Goal: Navigation & Orientation: Find specific page/section

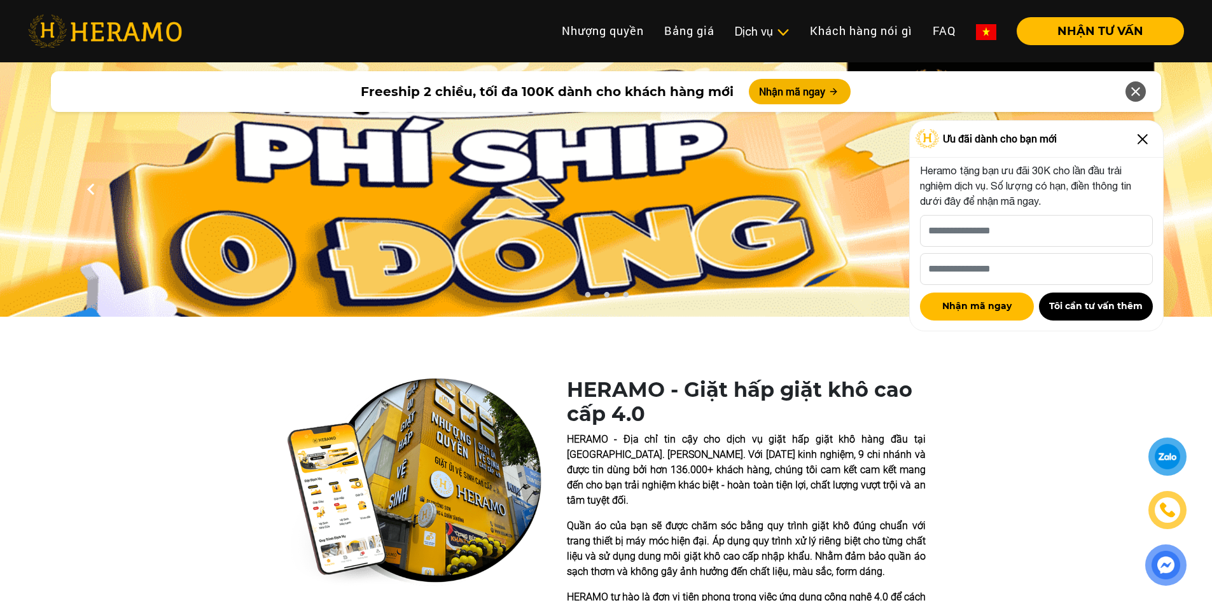
click at [1139, 139] on img at bounding box center [1142, 139] width 20 height 20
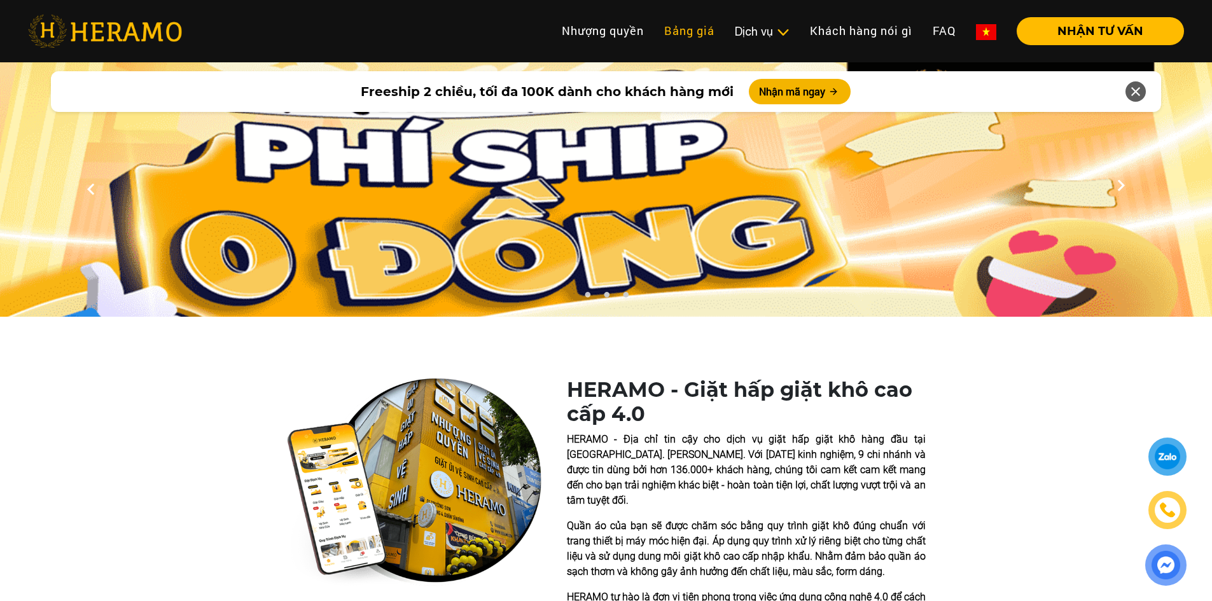
click at [706, 32] on link "Bảng giá" at bounding box center [689, 30] width 71 height 27
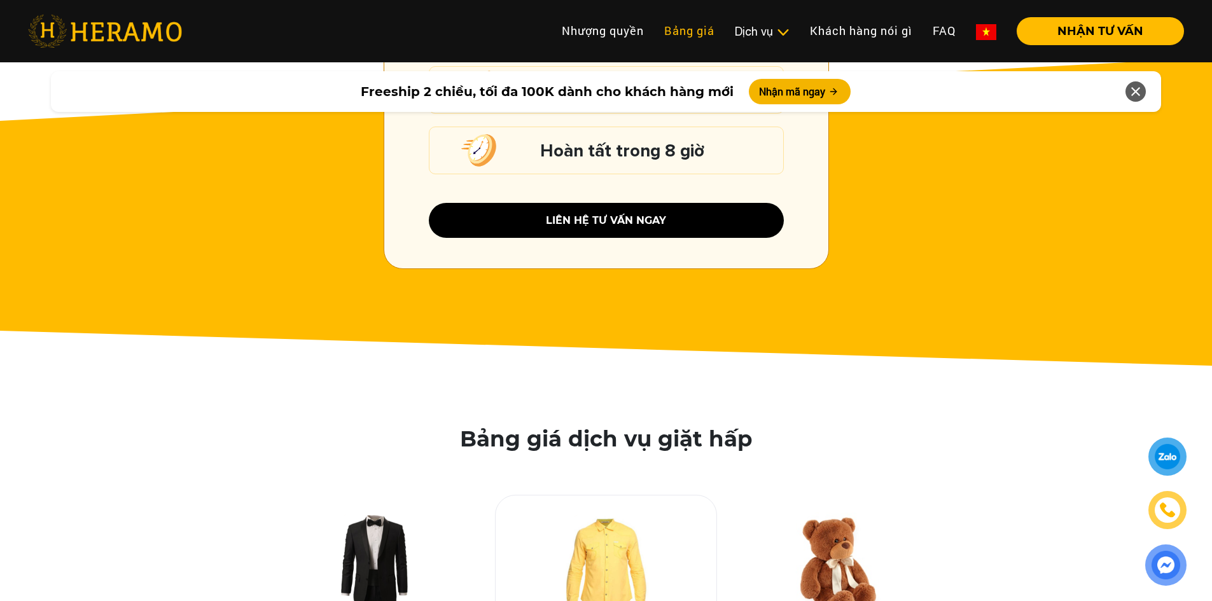
scroll to position [1925, 0]
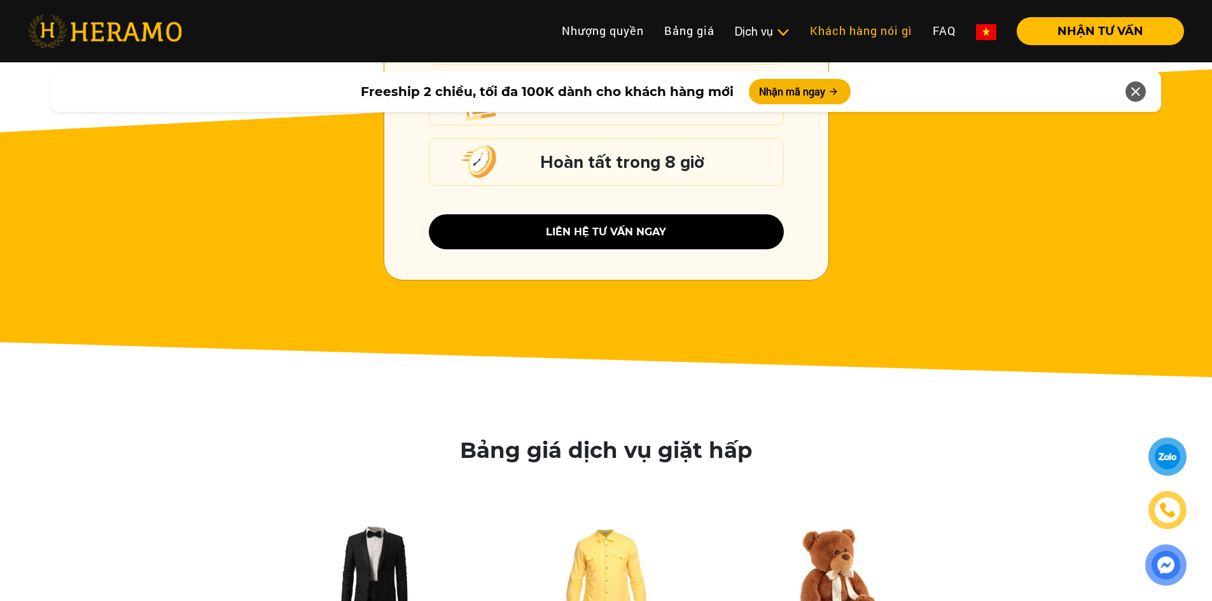
click at [833, 36] on link "Khách hàng nói gì" at bounding box center [861, 30] width 123 height 27
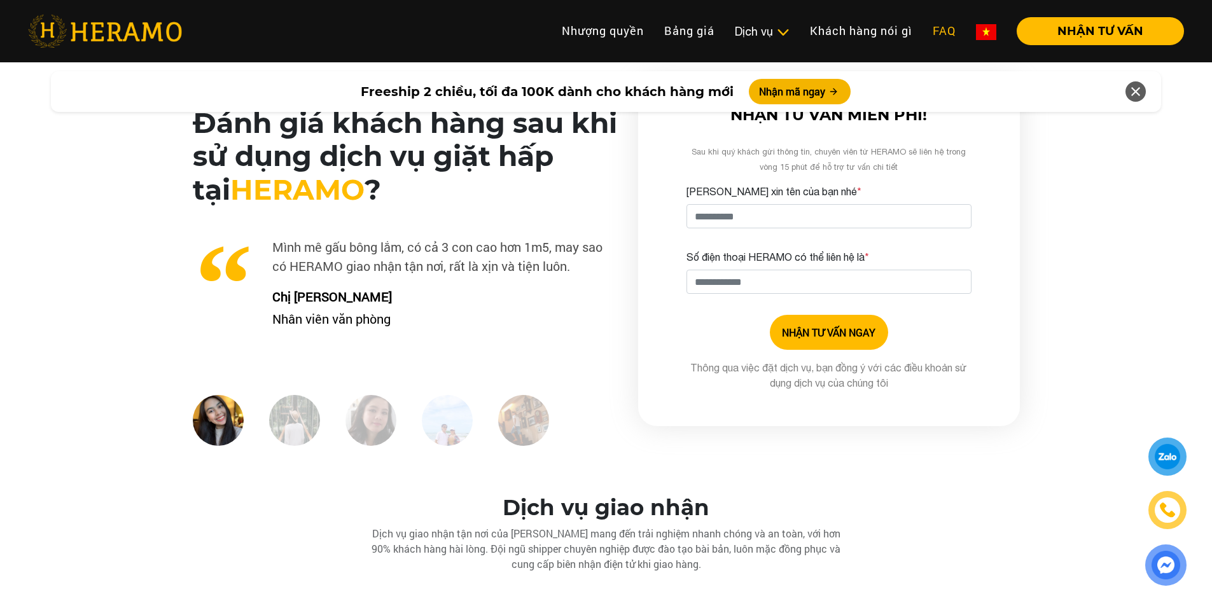
click at [934, 34] on link "FAQ" at bounding box center [943, 30] width 43 height 27
click at [618, 27] on link "Nhượng quyền" at bounding box center [602, 30] width 102 height 27
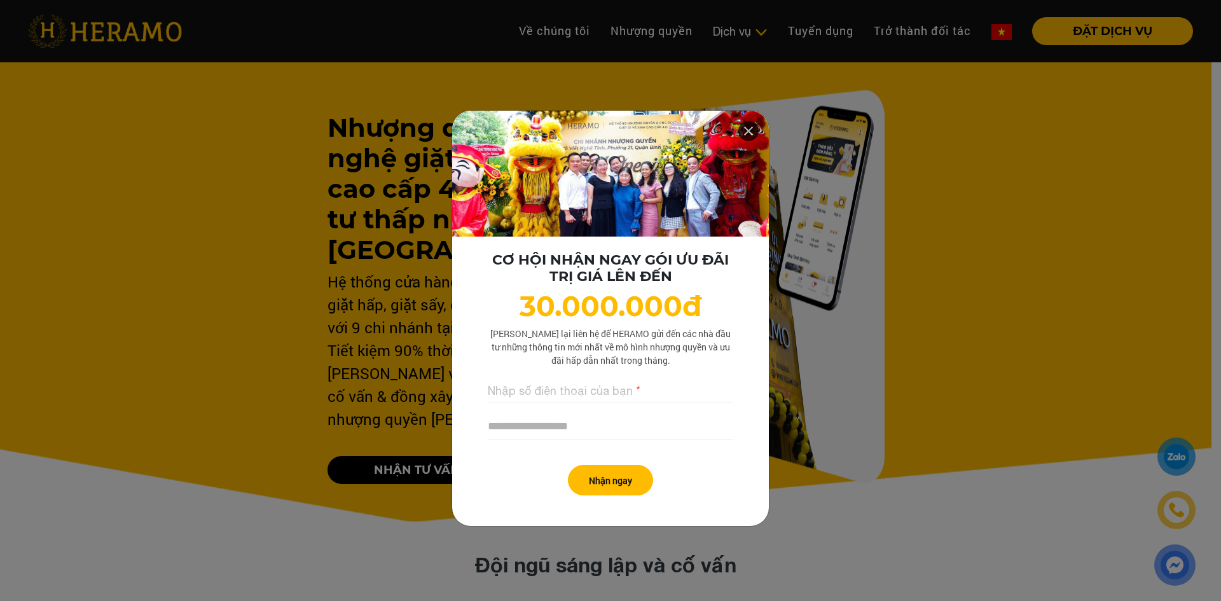
click at [741, 128] on icon at bounding box center [748, 131] width 15 height 23
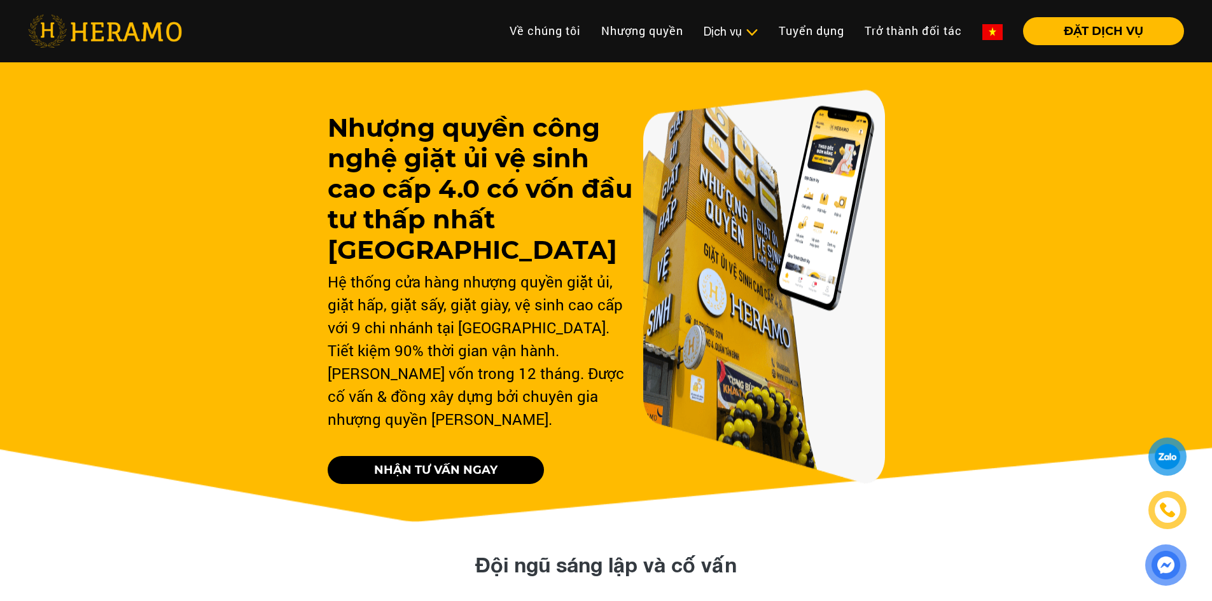
click at [419, 27] on div "Về chúng tôi Nhượng quyền thương hiệu Nhượng quyền Dịch vụ Dịch vụ Giặt sấy Lau…" at bounding box center [688, 31] width 992 height 28
